Goal: Task Accomplishment & Management: Use online tool/utility

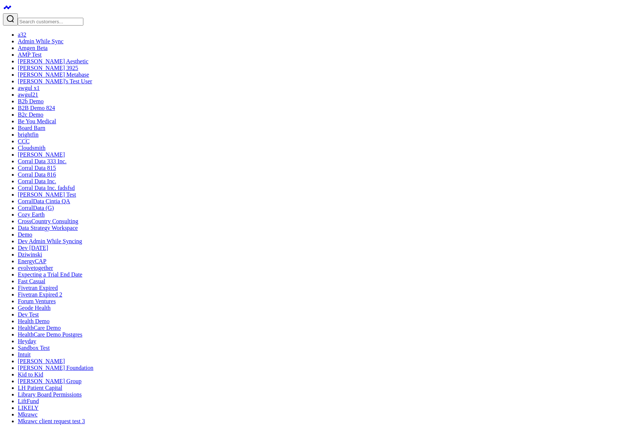
type input "account"
